Goal: Task Accomplishment & Management: Use online tool/utility

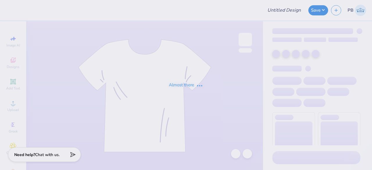
type input "mb"
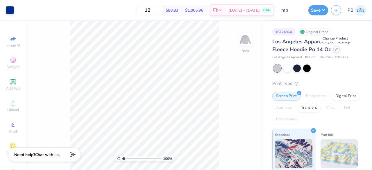
click at [335, 50] on icon at bounding box center [336, 49] width 2 height 2
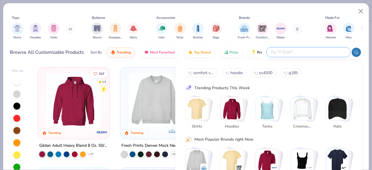
click at [314, 50] on input "text" at bounding box center [308, 52] width 76 height 7
type input "hoodie"
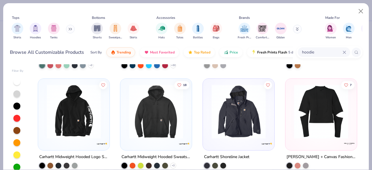
scroll to position [3225, 0]
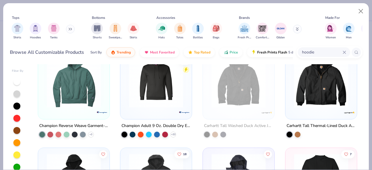
click at [58, 84] on img at bounding box center [74, 80] width 60 height 54
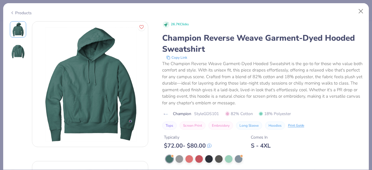
click at [24, 15] on div "Products" at bounding box center [186, 10] width 366 height 15
click at [20, 12] on div "Products" at bounding box center [21, 13] width 22 height 6
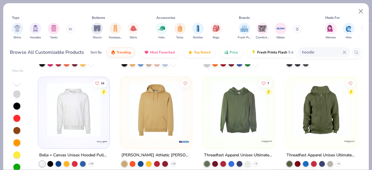
scroll to position [1611, 0]
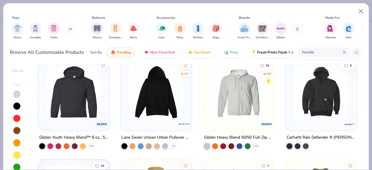
click at [172, 98] on img at bounding box center [156, 92] width 60 height 54
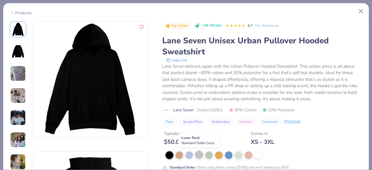
click at [199, 156] on div at bounding box center [199, 155] width 8 height 8
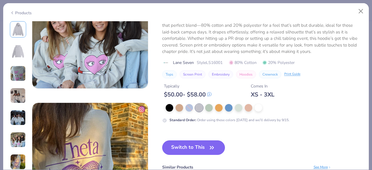
scroll to position [699, 0]
click at [211, 150] on icon "button" at bounding box center [212, 148] width 8 height 8
click at [189, 144] on button "Switch to This" at bounding box center [193, 148] width 63 height 15
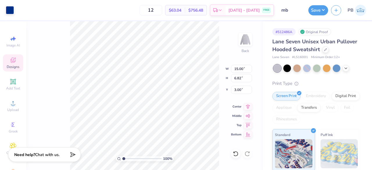
type input "3.00"
click at [162, 9] on input "12" at bounding box center [150, 10] width 23 height 10
type input "1"
type input "24"
click at [304, 11] on input "mb" at bounding box center [291, 10] width 28 height 12
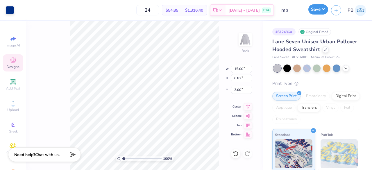
click at [315, 9] on button "Save" at bounding box center [318, 9] width 20 height 10
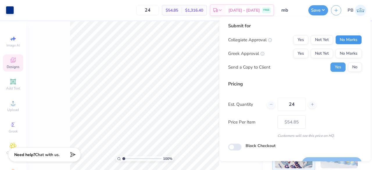
click at [347, 39] on button "No Marks" at bounding box center [348, 39] width 26 height 9
click at [349, 50] on button "No Marks" at bounding box center [348, 53] width 26 height 9
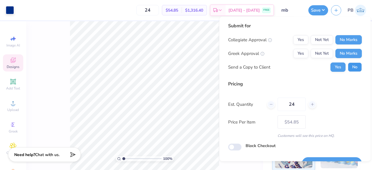
click at [349, 64] on button "No" at bounding box center [355, 66] width 14 height 9
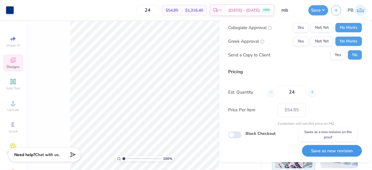
click at [332, 150] on button "Save as new revision" at bounding box center [332, 151] width 60 height 12
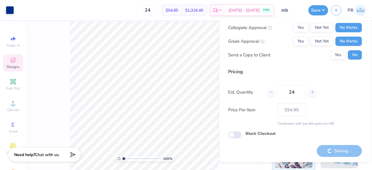
type input "– –"
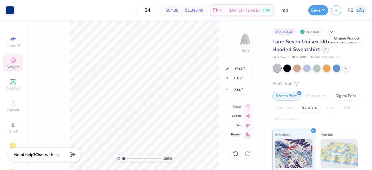
click at [327, 49] on icon at bounding box center [325, 49] width 3 height 3
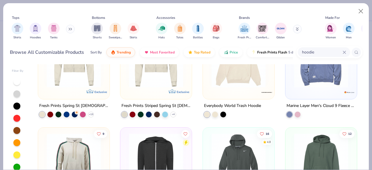
scroll to position [241, 0]
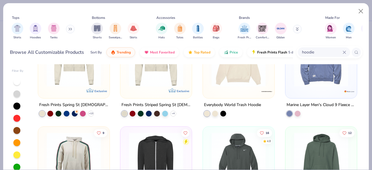
click at [343, 51] on icon at bounding box center [344, 52] width 3 height 3
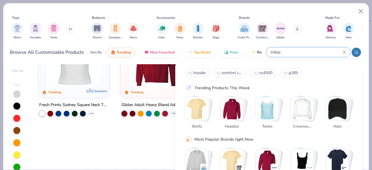
scroll to position [0, 0]
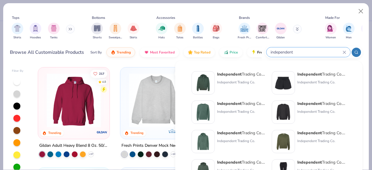
type input "independent"
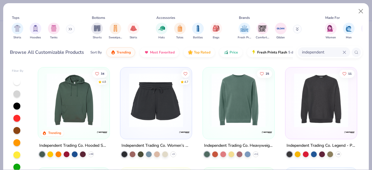
click at [69, 110] on img at bounding box center [74, 100] width 60 height 54
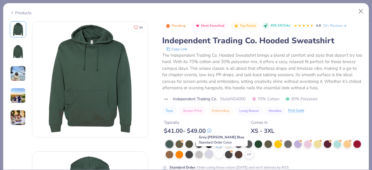
click at [213, 154] on div at bounding box center [209, 154] width 8 height 8
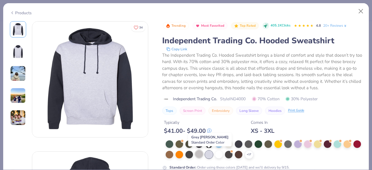
click at [203, 153] on div at bounding box center [199, 154] width 8 height 8
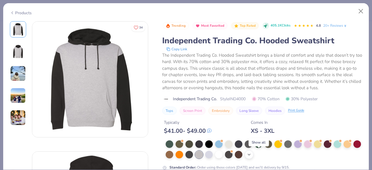
click at [251, 155] on icon at bounding box center [249, 154] width 5 height 5
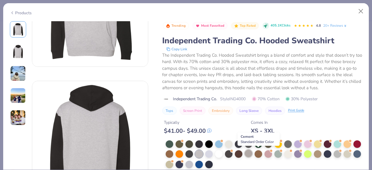
scroll to position [70, 0]
click at [252, 156] on div at bounding box center [249, 154] width 8 height 8
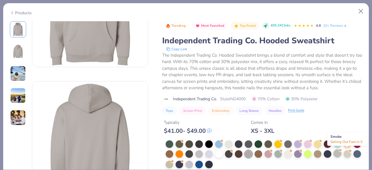
click at [341, 153] on div at bounding box center [338, 154] width 8 height 8
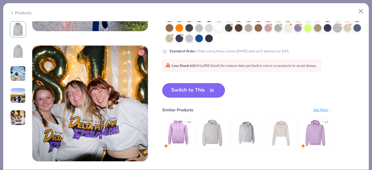
scroll to position [476, 0]
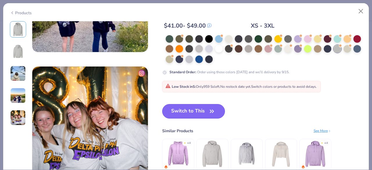
click at [202, 107] on button "Switch to This" at bounding box center [193, 111] width 63 height 15
click at [204, 110] on button "Switch to This" at bounding box center [193, 111] width 63 height 15
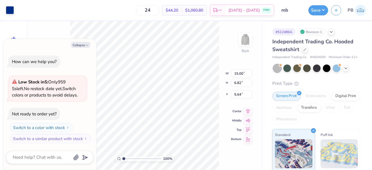
type textarea "x"
type input "3.00"
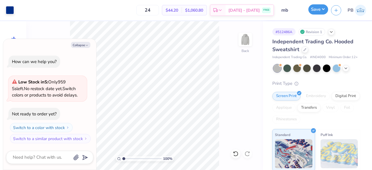
click at [320, 6] on button "Save" at bounding box center [318, 9] width 20 height 10
click at [304, 50] on icon at bounding box center [305, 49] width 2 height 2
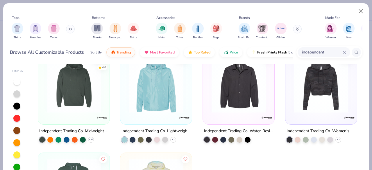
scroll to position [215, 0]
click at [79, 95] on img at bounding box center [74, 85] width 60 height 54
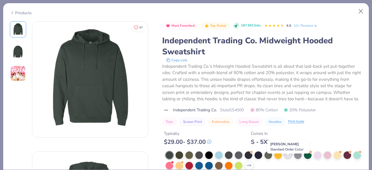
click at [288, 158] on div at bounding box center [288, 155] width 8 height 8
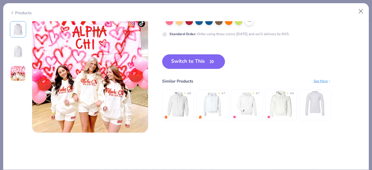
scroll to position [265, 0]
click at [189, 60] on button "Switch to This" at bounding box center [193, 61] width 63 height 15
click at [200, 64] on button "Switch to This" at bounding box center [193, 61] width 63 height 15
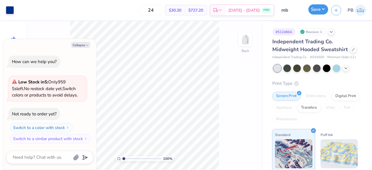
click at [312, 10] on button "Save" at bounding box center [318, 9] width 20 height 10
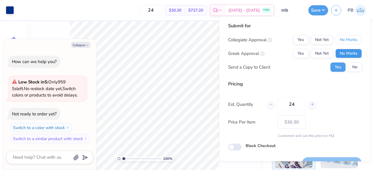
drag, startPoint x: 348, startPoint y: 40, endPoint x: 352, endPoint y: 54, distance: 14.1
click at [352, 54] on div "Collegiate Approval Yes Not Yet No Marks Greek Approval Yes Not Yet No Marks Se…" at bounding box center [295, 53] width 134 height 37
click at [352, 54] on button "No Marks" at bounding box center [348, 53] width 26 height 9
click at [349, 37] on button "No Marks" at bounding box center [348, 39] width 26 height 9
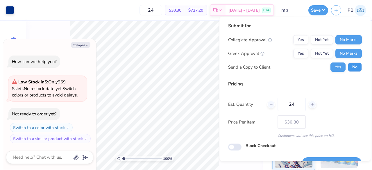
click at [350, 68] on button "No" at bounding box center [355, 66] width 14 height 9
type textarea "x"
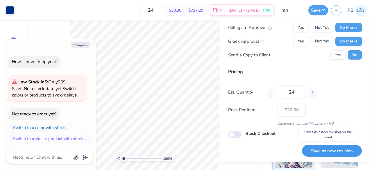
click at [328, 150] on button "Save as new revision" at bounding box center [332, 151] width 60 height 12
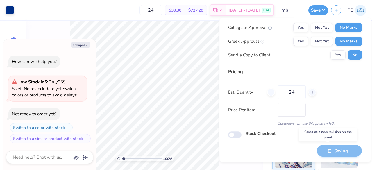
type input "$30.30"
type textarea "x"
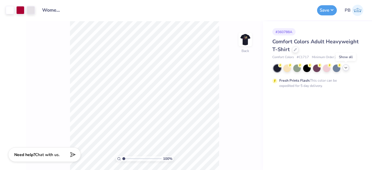
click at [344, 66] on icon at bounding box center [345, 67] width 5 height 5
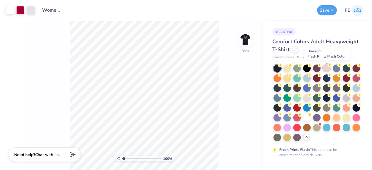
click at [325, 67] on div at bounding box center [327, 68] width 8 height 8
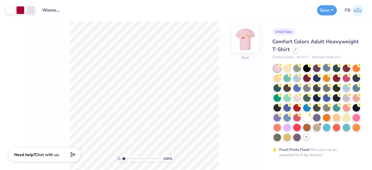
click at [246, 41] on img at bounding box center [245, 39] width 23 height 23
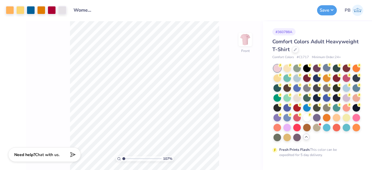
type input "1"
click at [327, 127] on div at bounding box center [327, 127] width 8 height 8
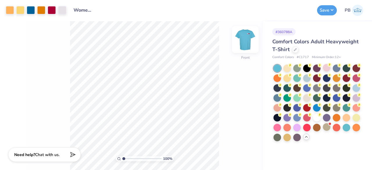
click at [248, 42] on img at bounding box center [245, 39] width 23 height 23
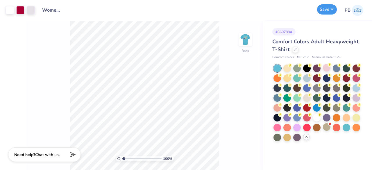
click at [329, 13] on button "Save" at bounding box center [327, 9] width 20 height 10
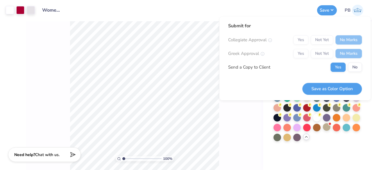
click at [350, 72] on div "Submit for Collegiate Approval Yes Not Yet No Marks Greek Approval Yes Not Yet …" at bounding box center [295, 49] width 134 height 54
click at [354, 68] on button "No" at bounding box center [355, 66] width 14 height 9
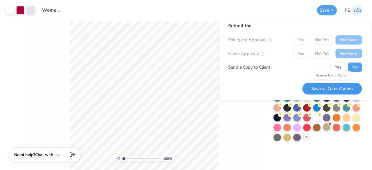
click at [340, 88] on button "Save as Color Option" at bounding box center [332, 89] width 60 height 12
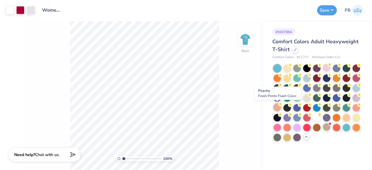
click at [278, 110] on div at bounding box center [277, 107] width 8 height 8
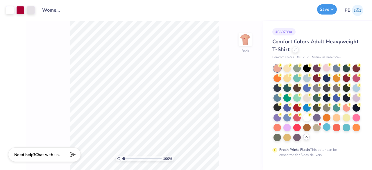
click at [325, 8] on button "Save" at bounding box center [327, 9] width 20 height 10
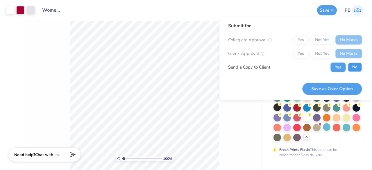
click at [357, 69] on button "No" at bounding box center [355, 66] width 14 height 9
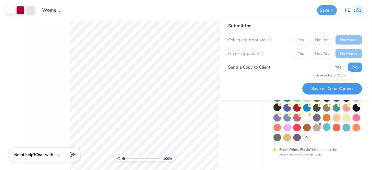
click at [336, 86] on button "Save as Color Option" at bounding box center [332, 89] width 60 height 12
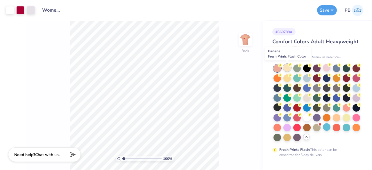
click at [289, 68] on div at bounding box center [287, 68] width 8 height 8
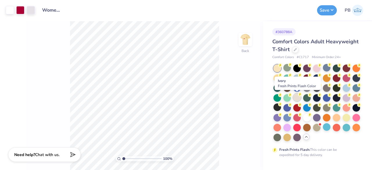
click at [299, 98] on div at bounding box center [297, 98] width 8 height 8
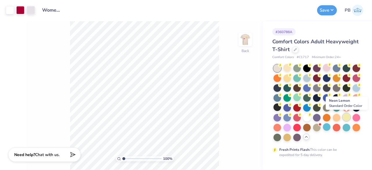
click at [345, 119] on div at bounding box center [347, 117] width 8 height 8
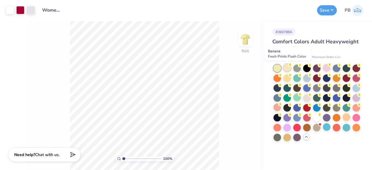
click at [286, 68] on div at bounding box center [287, 68] width 8 height 8
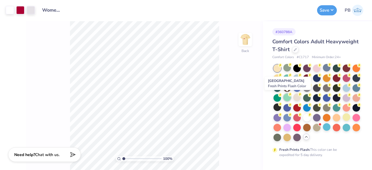
click at [285, 97] on div at bounding box center [287, 98] width 8 height 8
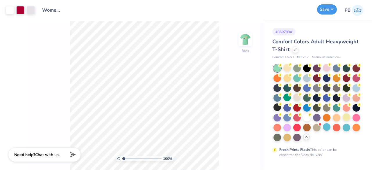
click at [329, 7] on button "Save" at bounding box center [327, 9] width 20 height 10
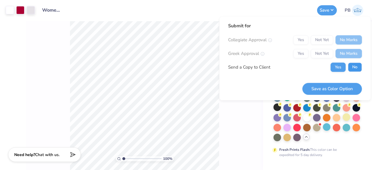
click at [354, 64] on button "No" at bounding box center [355, 66] width 14 height 9
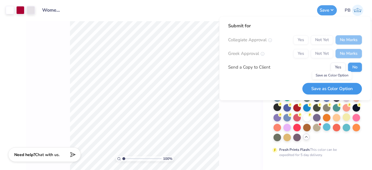
click at [321, 90] on button "Save as Color Option" at bounding box center [332, 89] width 60 height 12
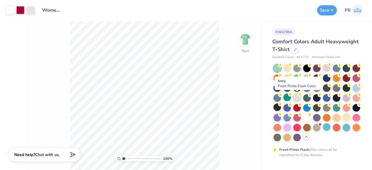
click at [296, 96] on div at bounding box center [297, 98] width 8 height 8
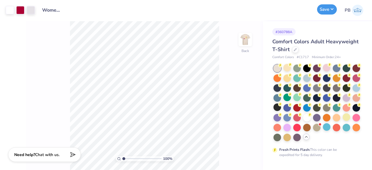
click at [331, 6] on button "Save" at bounding box center [327, 9] width 20 height 10
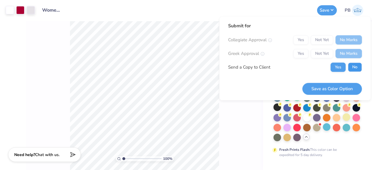
click at [350, 67] on button "No" at bounding box center [355, 66] width 14 height 9
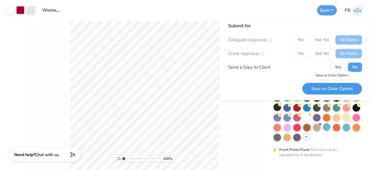
click at [333, 93] on button "Save as Color Option" at bounding box center [332, 89] width 60 height 12
